Goal: Navigation & Orientation: Find specific page/section

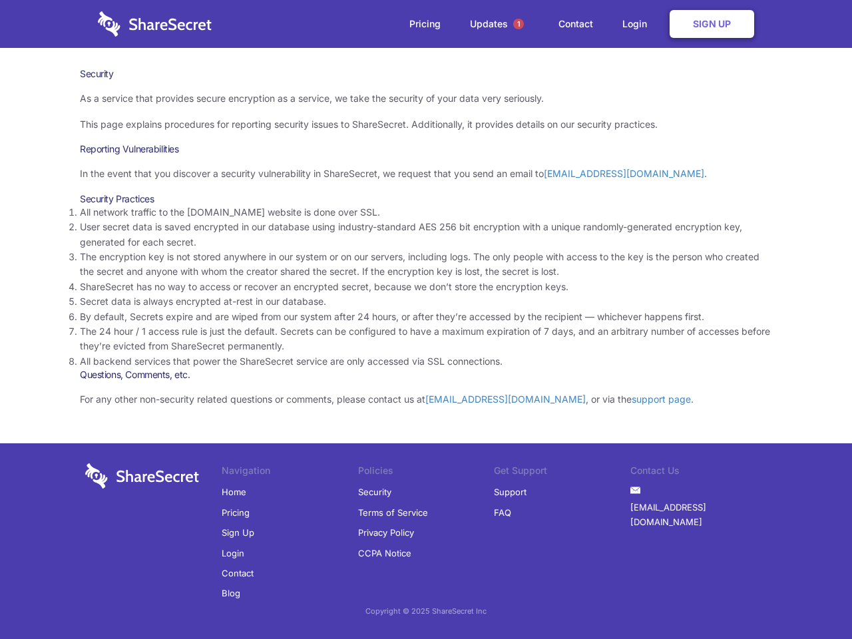
click at [426, 319] on li "By default, Secrets expire and are wiped from our system after 24 hours, or aft…" at bounding box center [426, 316] width 692 height 15
click at [518, 24] on span "1" at bounding box center [518, 24] width 11 height 11
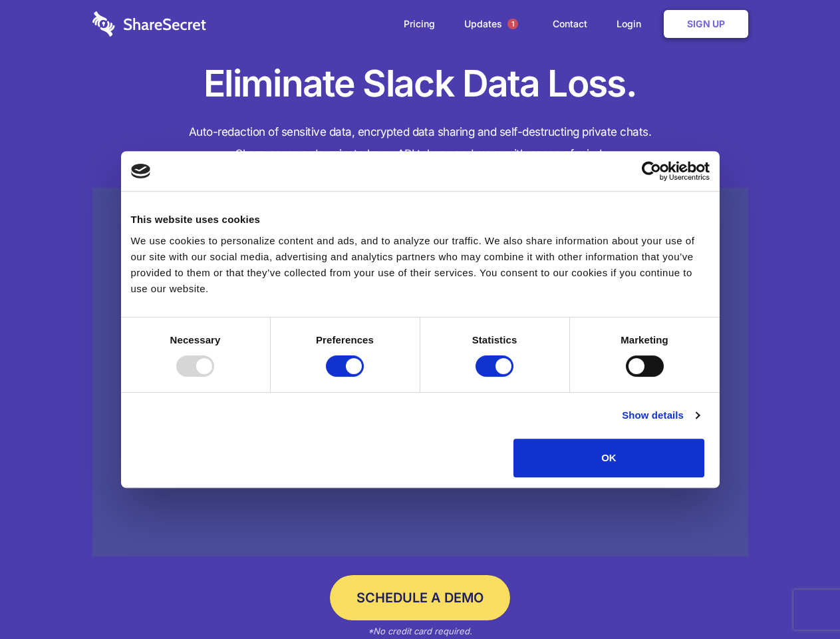
click at [214, 377] on div at bounding box center [195, 365] width 38 height 21
click at [364, 377] on input "Preferences" at bounding box center [345, 365] width 38 height 21
checkbox input "false"
click at [496, 377] on input "Statistics" at bounding box center [495, 365] width 38 height 21
checkbox input "false"
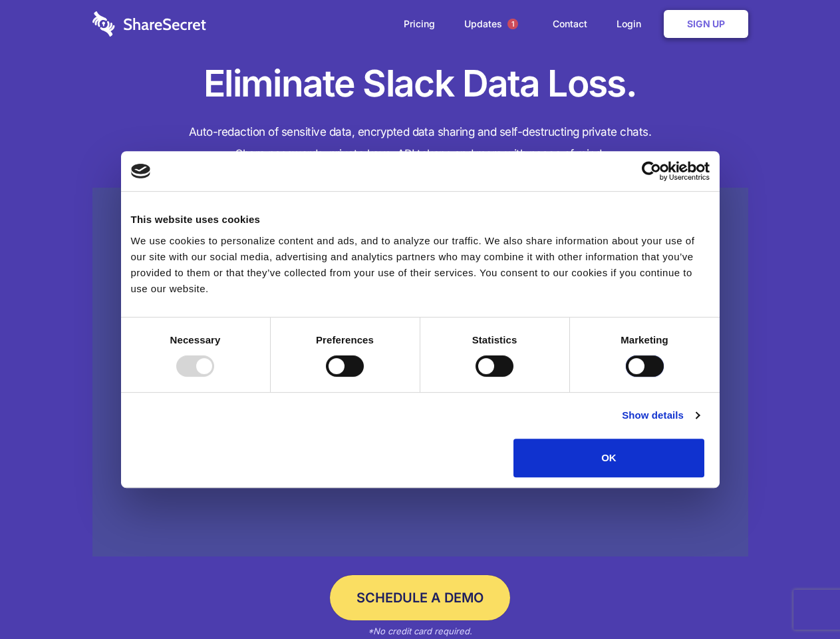
click at [626, 377] on input "Marketing" at bounding box center [645, 365] width 38 height 21
checkbox input "true"
click at [699, 423] on link "Show details" at bounding box center [660, 415] width 77 height 16
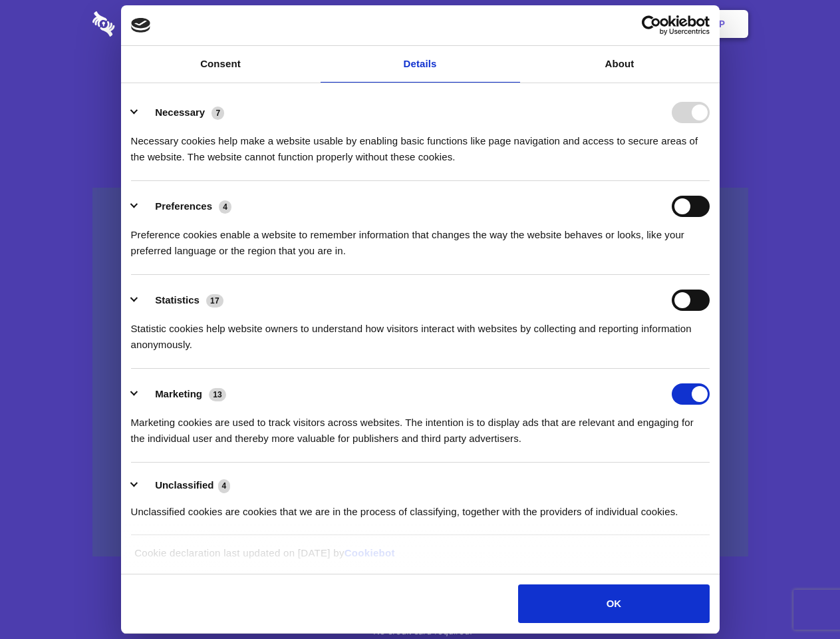
click at [710, 181] on li "Necessary 7 Necessary cookies help make a website usable by enabling basic func…" at bounding box center [420, 134] width 579 height 94
click at [512, 24] on span "1" at bounding box center [513, 24] width 11 height 11
